Goal: Find specific page/section: Find specific page/section

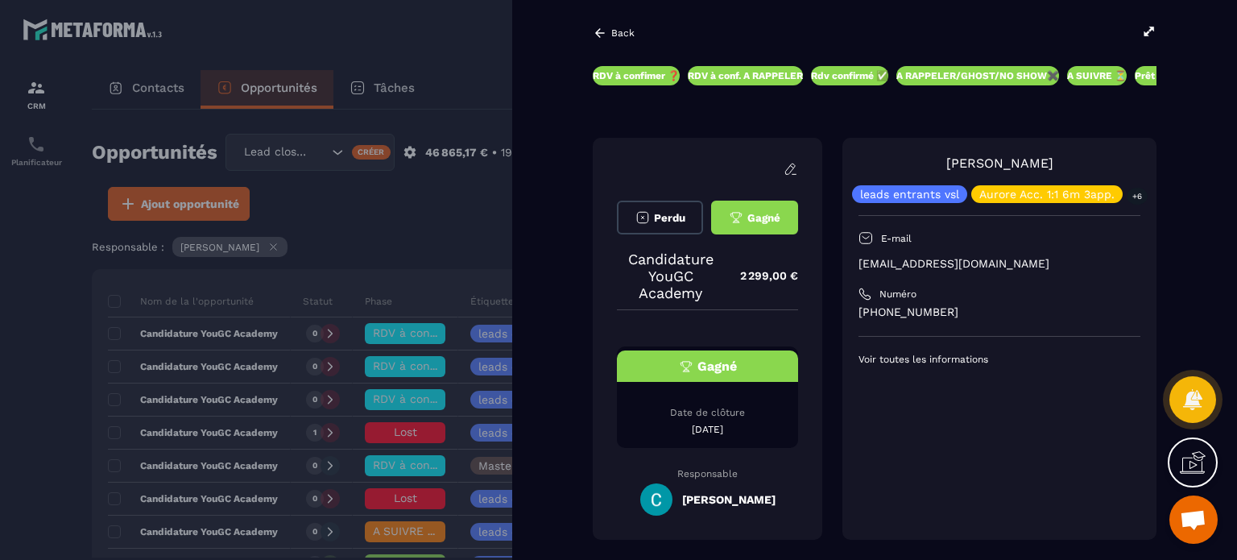
scroll to position [403, 0]
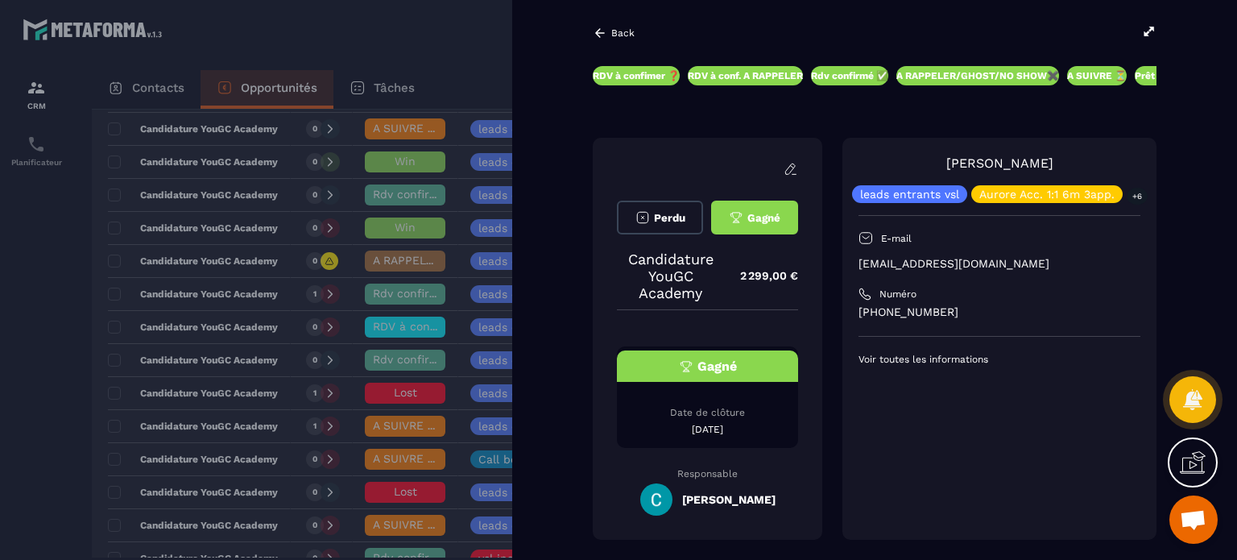
click at [596, 29] on icon at bounding box center [600, 33] width 14 height 14
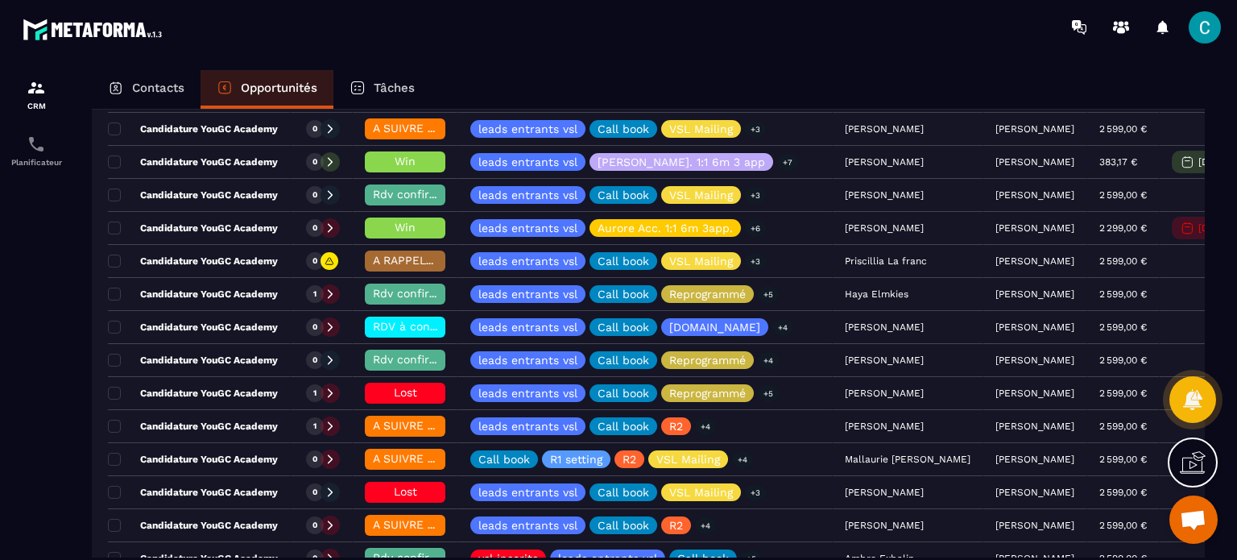
click at [374, 86] on div "Tâches" at bounding box center [381, 89] width 97 height 39
click at [387, 85] on p "Tâches" at bounding box center [394, 88] width 41 height 14
click at [374, 90] on div "Tâches" at bounding box center [381, 89] width 97 height 39
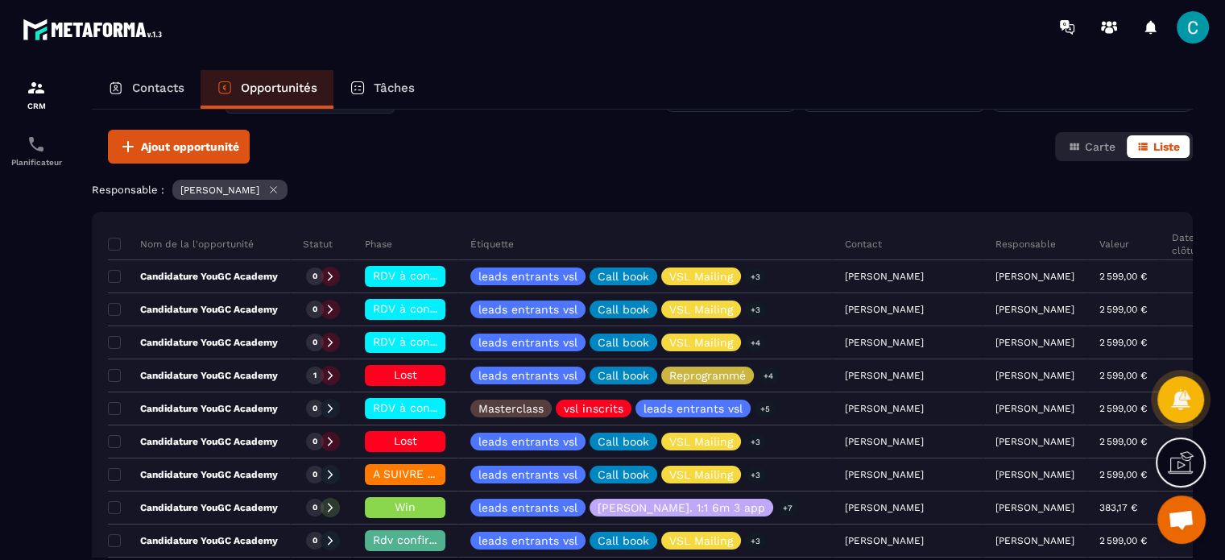
scroll to position [0, 0]
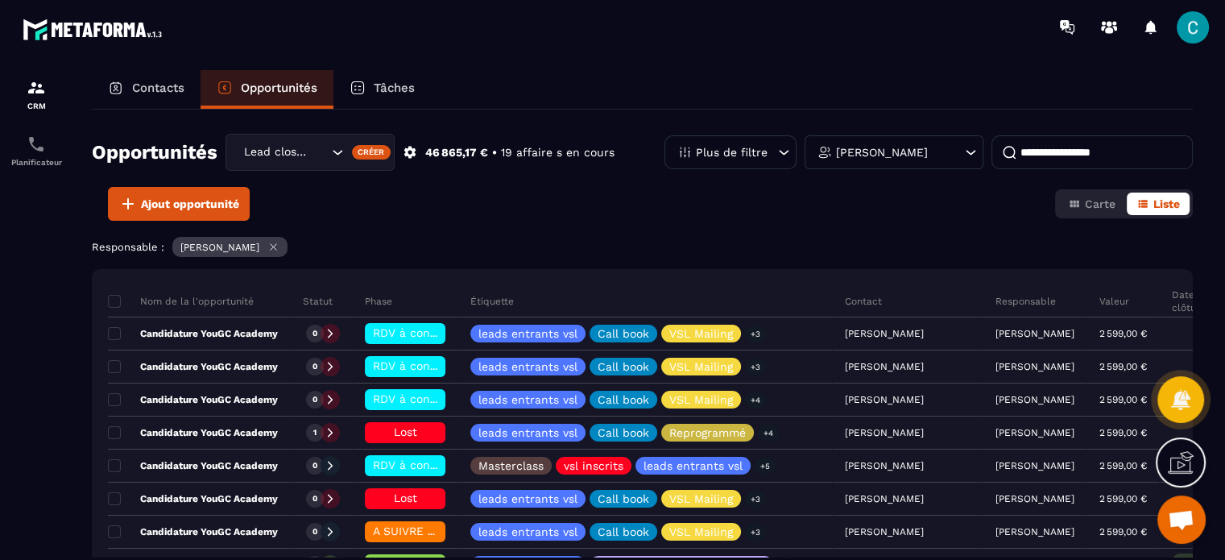
click at [172, 91] on p "Contacts" at bounding box center [158, 88] width 52 height 14
click at [390, 81] on p "Tâches" at bounding box center [394, 88] width 41 height 14
